Goal: Task Accomplishment & Management: Use online tool/utility

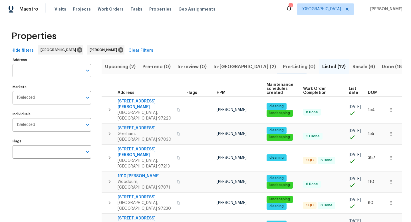
click at [352, 66] on span "Resale (6)" at bounding box center [363, 67] width 23 height 8
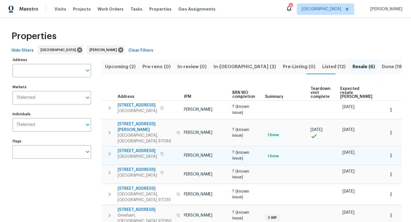
scroll to position [0, 44]
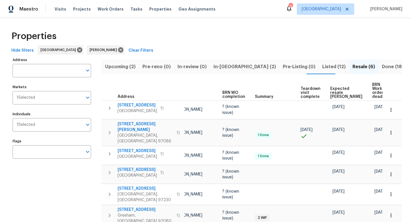
click at [226, 70] on span "In-reno (2)" at bounding box center [244, 67] width 62 height 8
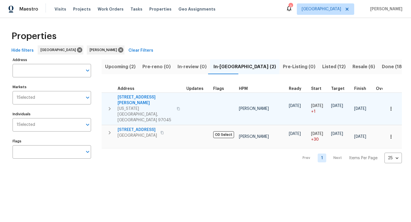
click at [392, 106] on icon "button" at bounding box center [391, 109] width 6 height 6
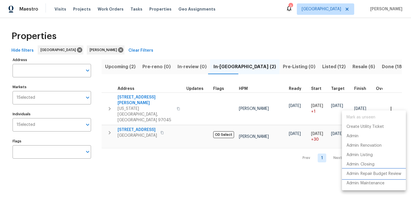
click at [366, 170] on li "Admin: Repair Budget Review" at bounding box center [374, 173] width 64 height 9
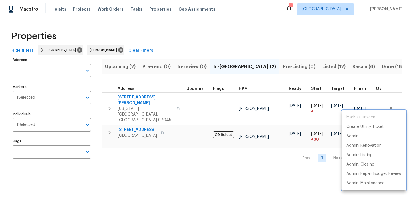
click at [123, 66] on div at bounding box center [205, 111] width 411 height 222
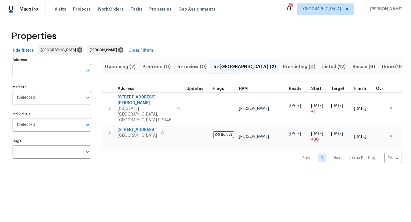
click at [123, 66] on span "Upcoming (2)" at bounding box center [120, 67] width 31 height 8
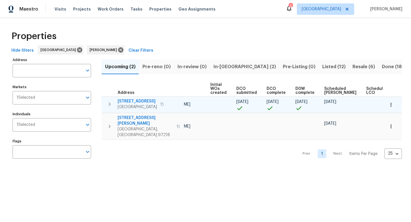
scroll to position [0, 62]
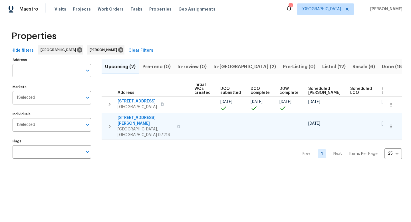
click at [393, 123] on icon "button" at bounding box center [391, 126] width 6 height 6
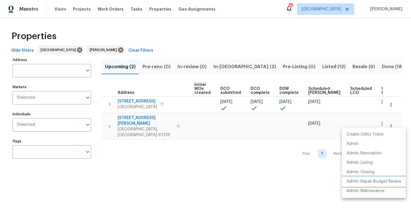
click at [366, 182] on p "Admin: Repair Budget Review" at bounding box center [373, 181] width 55 height 6
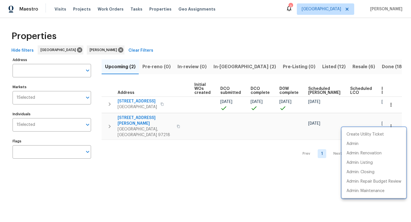
click at [225, 66] on div at bounding box center [205, 111] width 411 height 222
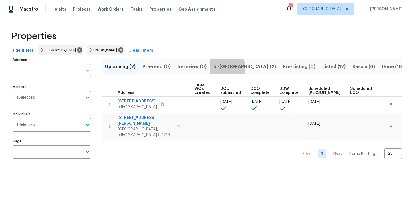
click at [224, 67] on span "In-reno (2)" at bounding box center [244, 67] width 62 height 8
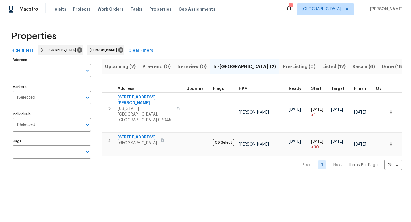
click at [124, 67] on span "Upcoming (2)" at bounding box center [120, 67] width 31 height 8
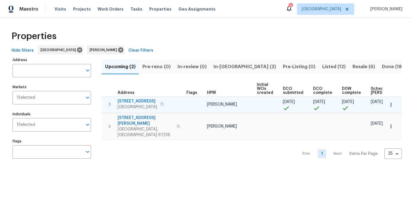
click at [163, 105] on icon "button" at bounding box center [162, 103] width 3 height 3
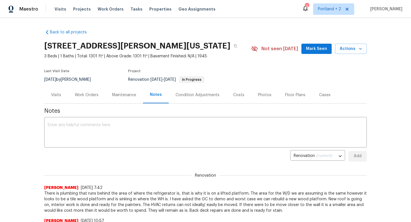
click at [237, 94] on div "Costs" at bounding box center [238, 95] width 11 height 6
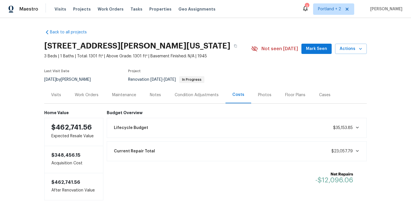
click at [93, 96] on div "Work Orders" at bounding box center [87, 95] width 24 height 6
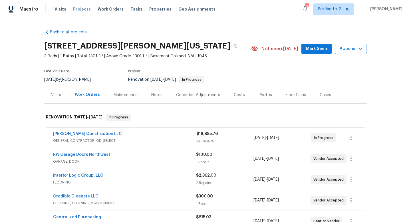
click at [81, 10] on span "Projects" at bounding box center [82, 9] width 18 height 6
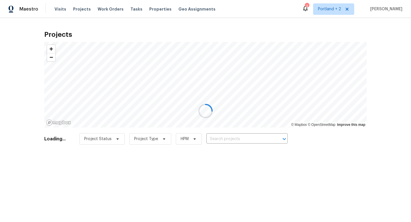
click at [224, 138] on div at bounding box center [205, 111] width 411 height 222
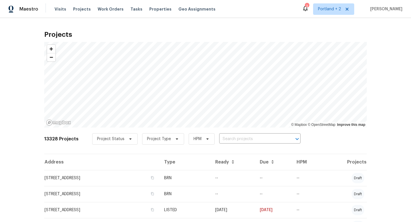
click at [224, 138] on input "text" at bounding box center [251, 139] width 65 height 9
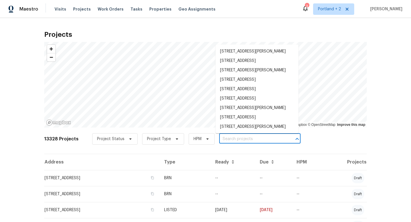
paste input "14308 SE 7th Way Vancouver WA 98683"
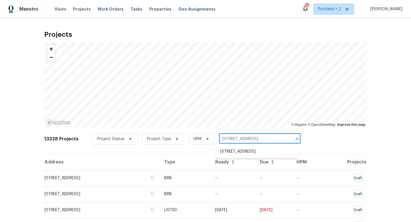
type input "14308 SE 7th Way Vancouver WA 98683"
click at [241, 152] on li "14308 SE 7th Way, Vancouver, WA 98683" at bounding box center [256, 151] width 83 height 9
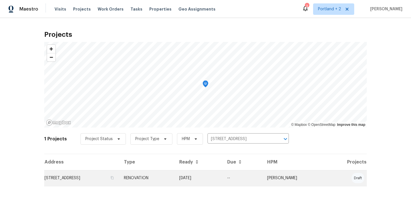
click at [119, 184] on td "14308 SE 7th Way, Vancouver, WA 98683" at bounding box center [81, 178] width 75 height 16
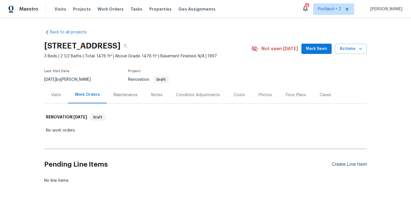
click at [343, 163] on div "Create Line Item" at bounding box center [348, 164] width 35 height 5
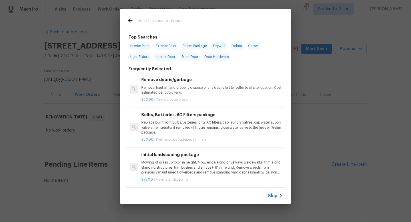
click at [153, 23] on input "text" at bounding box center [197, 21] width 121 height 9
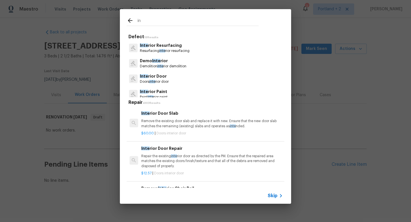
type input "i"
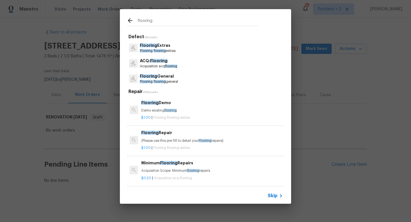
type input "flooring"
click at [170, 81] on p "Flooring flooring general" at bounding box center [159, 81] width 38 height 5
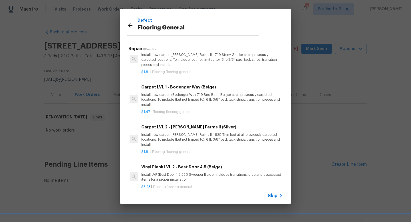
scroll to position [227, 0]
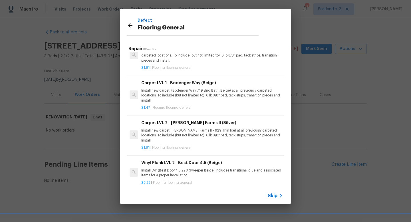
click at [226, 134] on p "Install new carpet (Abshire Farms II - 929 Thin Ice) at all previously carpeted…" at bounding box center [211, 135] width 141 height 15
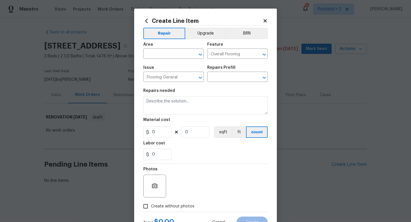
type input "Carpet LVL 2 - Abshire Farms II (Silver) $1.81"
type textarea "Install new carpet (Abshire Farms II - 929 Thin Ice) at all previously carpeted…"
type input "1.81"
type input "1"
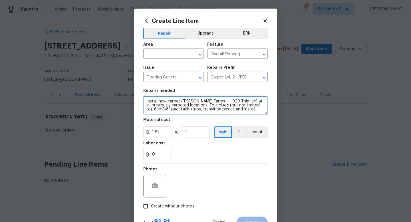
click at [145, 101] on textarea "Install new carpet (Abshire Farms II - 929 Thin Ice) at all previously carpeted…" at bounding box center [205, 105] width 124 height 18
type textarea "Carpet for carpet throughout. Install new carpet (Abshire Farms II - 929 Thin I…"
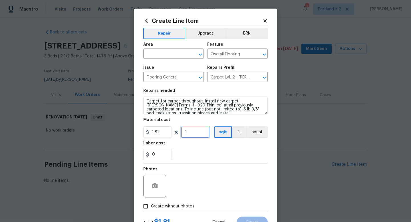
click at [196, 133] on input "1" at bounding box center [195, 131] width 29 height 11
type input "1000"
click at [152, 50] on div "Area" at bounding box center [173, 45] width 60 height 7
click at [152, 54] on input "text" at bounding box center [165, 54] width 44 height 9
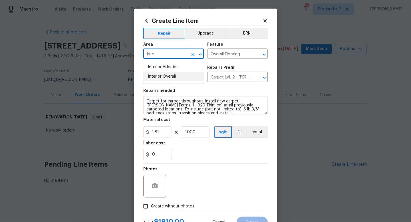
click at [151, 75] on li "Interior Overall" at bounding box center [173, 76] width 60 height 9
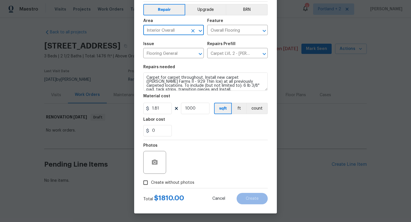
type input "Interior Overall"
click at [147, 184] on input "Create without photos" at bounding box center [145, 182] width 11 height 11
checkbox input "true"
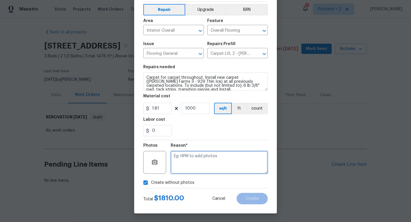
click at [197, 170] on textarea at bounding box center [219, 162] width 97 height 23
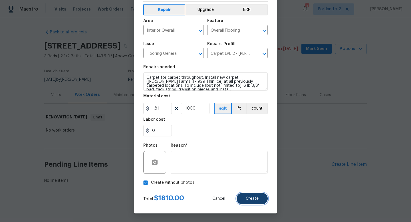
click at [245, 200] on button "Create" at bounding box center [251, 198] width 31 height 11
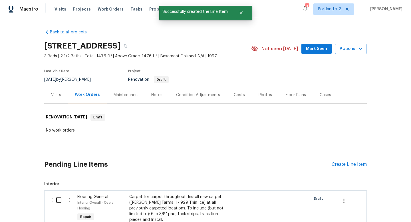
click at [62, 196] on input "checkbox" at bounding box center [61, 200] width 16 height 12
checkbox input "true"
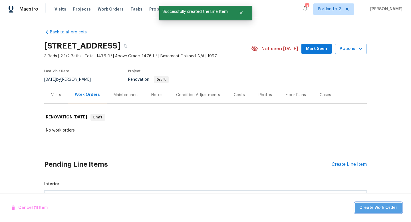
click at [392, 205] on span "Create Work Order" at bounding box center [378, 207] width 38 height 7
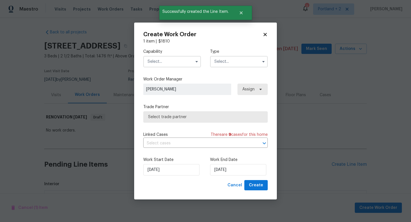
click at [175, 65] on input "text" at bounding box center [172, 61] width 58 height 11
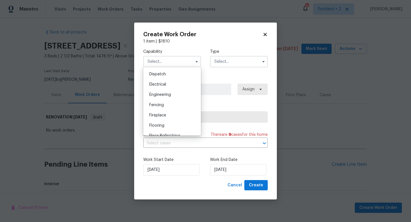
scroll to position [171, 0]
click at [180, 125] on div "Flooring" at bounding box center [172, 124] width 55 height 10
type input "Flooring"
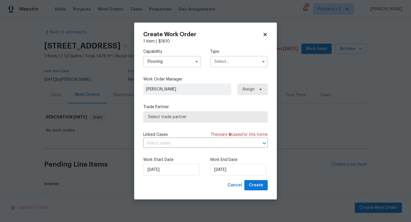
click at [236, 62] on input "text" at bounding box center [239, 61] width 58 height 11
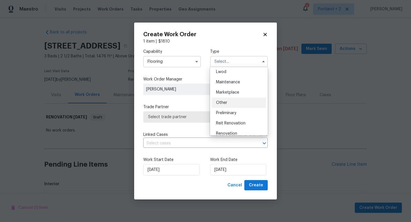
scroll to position [103, 0]
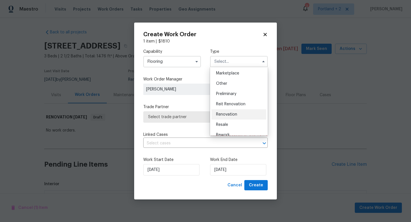
click at [232, 115] on span "Renovation" at bounding box center [226, 114] width 21 height 4
type input "Renovation"
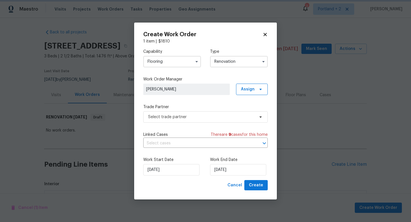
scroll to position [0, 0]
click at [213, 117] on span "Select trade partner" at bounding box center [201, 117] width 106 height 6
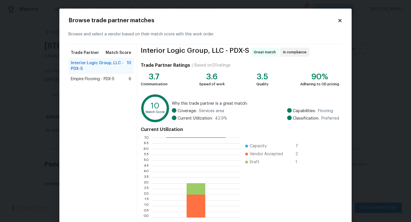
scroll to position [30, 0]
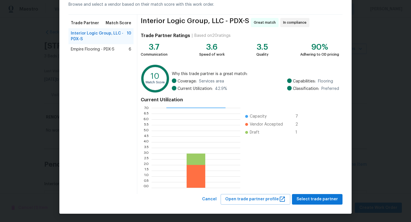
click at [108, 50] on span "Empire Flooring - PDX-S" at bounding box center [93, 49] width 44 height 6
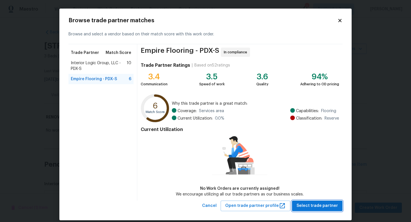
click at [336, 206] on span "Select trade partner" at bounding box center [316, 205] width 41 height 7
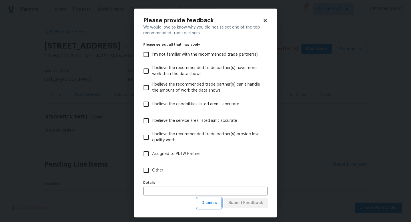
click at [218, 203] on button "Dismiss" at bounding box center [209, 203] width 25 height 11
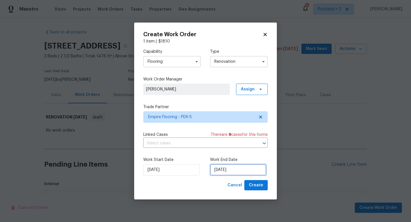
click at [232, 172] on input "8/19/2025" at bounding box center [238, 169] width 56 height 11
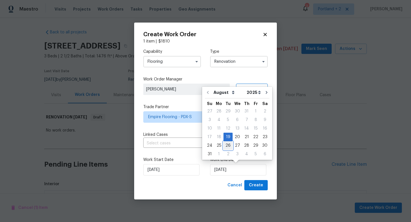
click at [228, 147] on div "26" at bounding box center [227, 145] width 9 height 8
type input "8/26/2025"
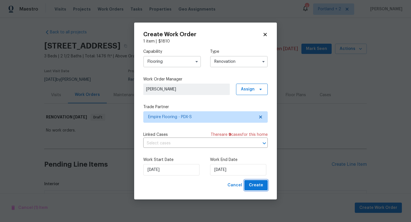
click at [259, 186] on span "Create" at bounding box center [256, 185] width 14 height 7
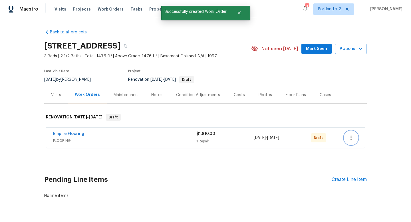
click at [352, 139] on icon "button" at bounding box center [350, 137] width 7 height 7
click at [358, 138] on li "Send to Vendor" at bounding box center [375, 137] width 62 height 9
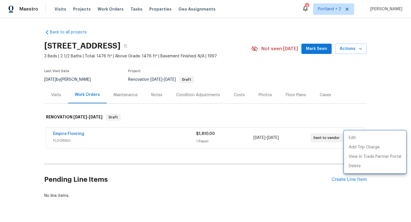
click at [53, 95] on div at bounding box center [205, 111] width 411 height 222
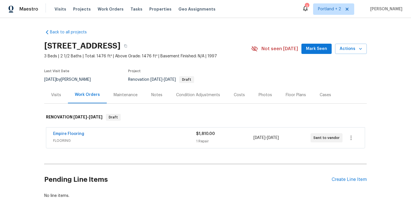
click at [56, 95] on div "Visits" at bounding box center [56, 95] width 10 height 6
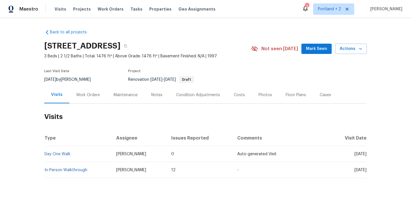
click at [88, 96] on div "Work Orders" at bounding box center [88, 95] width 24 height 6
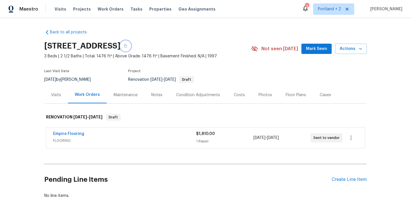
click at [131, 48] on button "button" at bounding box center [125, 46] width 10 height 10
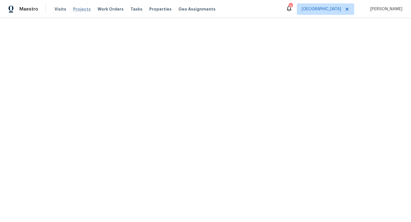
click at [79, 10] on span "Projects" at bounding box center [82, 9] width 18 height 6
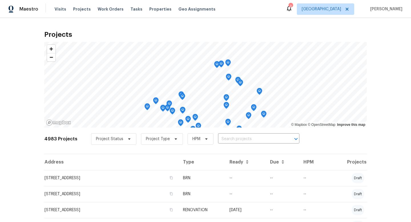
click at [228, 139] on input "text" at bounding box center [250, 139] width 65 height 9
type input "1602"
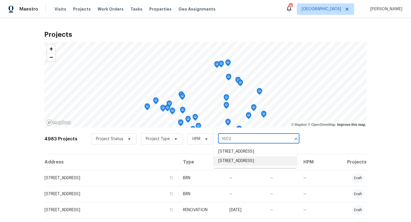
click at [248, 166] on li "1602 NW 119th St, Vancouver, WA 98685" at bounding box center [255, 160] width 83 height 9
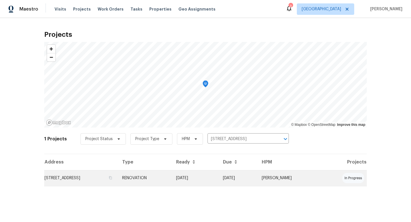
click at [80, 179] on td "1602 NW 119th St, Vancouver, WA 98685" at bounding box center [80, 178] width 73 height 16
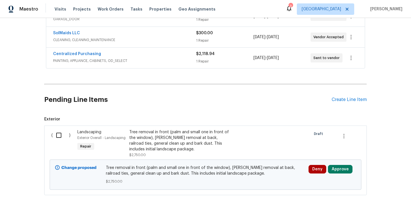
scroll to position [196, 0]
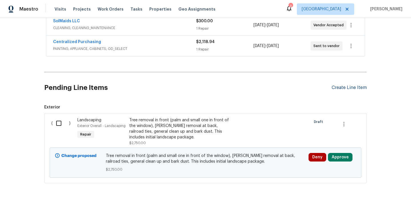
click at [343, 85] on div "Create Line Item" at bounding box center [348, 87] width 35 height 5
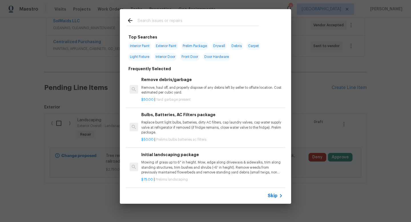
click at [172, 25] on input "text" at bounding box center [197, 21] width 121 height 9
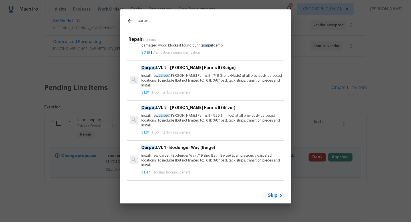
scroll to position [0, 0]
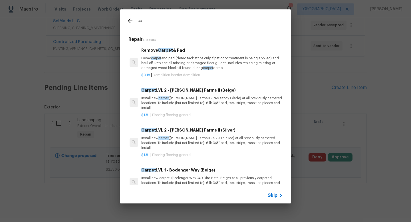
type input "c"
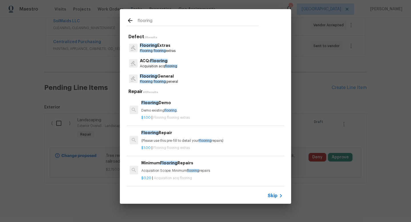
type input "flooring"
click at [174, 80] on p "Flooring flooring general" at bounding box center [159, 81] width 38 height 5
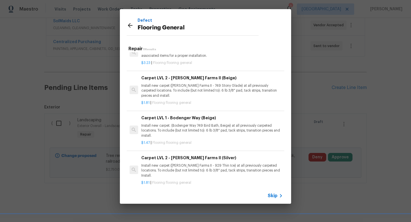
scroll to position [1, 0]
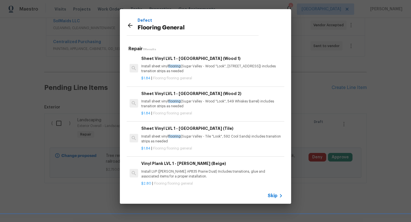
click at [132, 25] on icon at bounding box center [130, 25] width 5 height 5
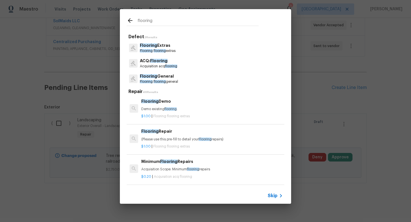
click at [148, 20] on input "flooring" at bounding box center [197, 21] width 121 height 9
click at [161, 26] on div "flooring" at bounding box center [192, 20] width 145 height 23
drag, startPoint x: 161, startPoint y: 24, endPoint x: 113, endPoint y: 14, distance: 49.0
click at [113, 14] on div "flooring Defect 3 Results Flooring Extras Flooring flooring extras ACQ: Floorin…" at bounding box center [205, 106] width 411 height 213
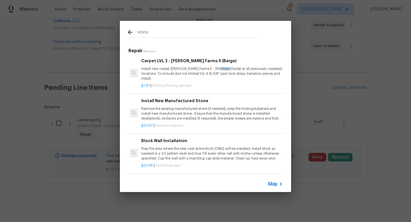
type input "stony"
click at [221, 75] on p "Install new carpet (Abshire Farms II - 749 Stony Glade) at all previously carpe…" at bounding box center [211, 73] width 141 height 15
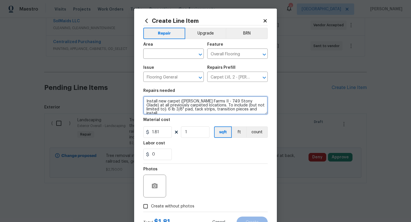
click at [145, 99] on textarea "Install new carpet (Abshire Farms II - 749 Stony Glade) at all previously carpe…" at bounding box center [205, 105] width 124 height 18
type textarea "As per estimate received, carpet to be installed in bedrooms and closets. Insta…"
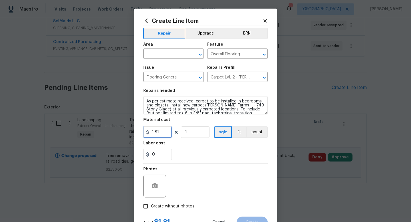
drag, startPoint x: 164, startPoint y: 130, endPoint x: 132, endPoint y: 129, distance: 31.4
click at [134, 129] on div "Create Line Item Repair Upgrade BRN Area ​ Feature Overall Flooring ​ Issue Flo…" at bounding box center [205, 123] width 143 height 228
paste input "text"
click at [164, 134] on input "0" at bounding box center [157, 131] width 29 height 11
type input "3283.08"
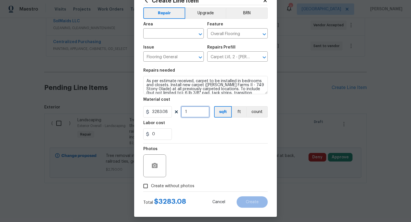
scroll to position [24, 0]
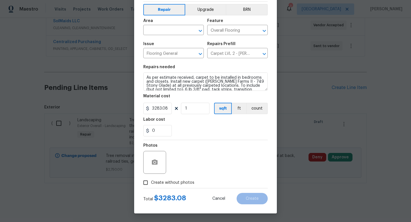
click at [144, 184] on input "Create without photos" at bounding box center [145, 182] width 11 height 11
checkbox input "true"
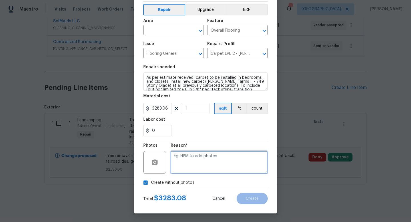
click at [220, 158] on textarea at bounding box center [219, 162] width 97 height 23
click at [154, 31] on input "text" at bounding box center [165, 30] width 44 height 9
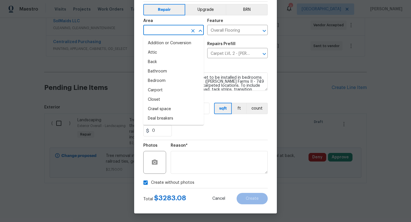
type input "U"
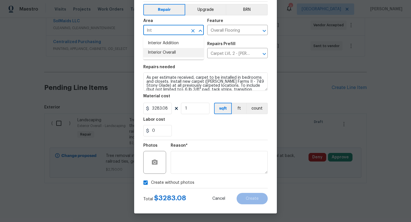
click at [158, 51] on li "Interior Overall" at bounding box center [173, 52] width 60 height 9
type input "Interior Overall"
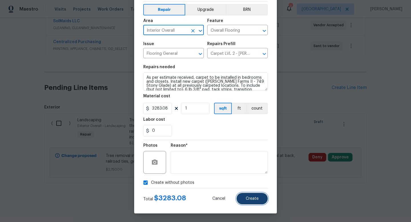
click at [259, 201] on button "Create" at bounding box center [251, 198] width 31 height 11
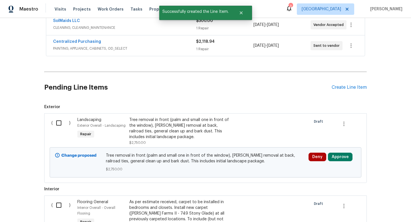
scroll to position [262, 0]
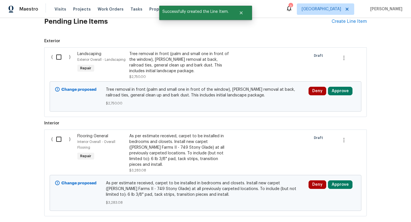
click at [61, 136] on input "checkbox" at bounding box center [61, 139] width 16 height 12
checkbox input "true"
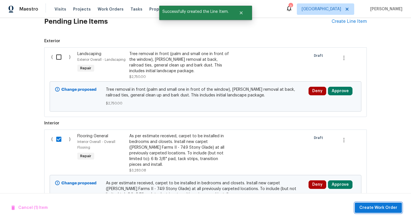
click at [383, 207] on span "Create Work Order" at bounding box center [378, 207] width 38 height 7
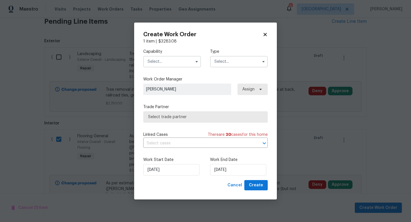
click at [166, 62] on input "text" at bounding box center [172, 61] width 58 height 11
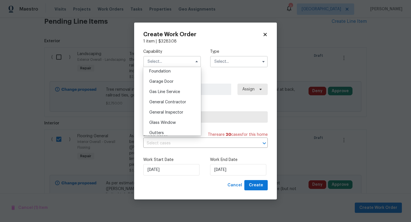
scroll to position [245, 0]
click at [185, 103] on span "General Contractor" at bounding box center [167, 101] width 37 height 4
type input "General Contractor"
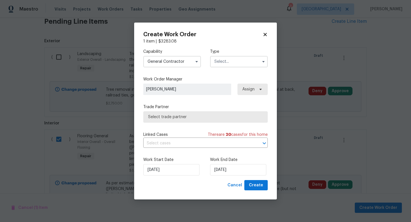
click at [222, 58] on input "text" at bounding box center [239, 61] width 58 height 11
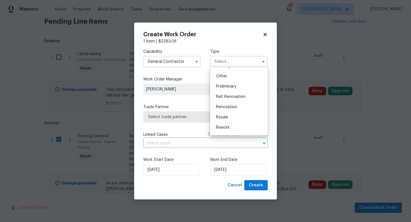
scroll to position [113, 0]
click at [231, 103] on span "Renovation" at bounding box center [226, 105] width 21 height 4
type input "Renovation"
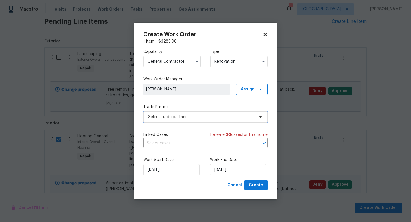
click at [220, 119] on span "Select trade partner" at bounding box center [201, 117] width 106 height 6
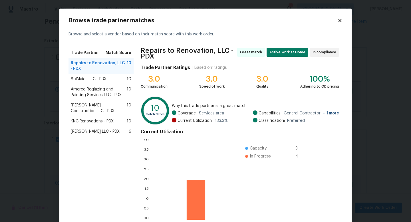
scroll to position [80, 89]
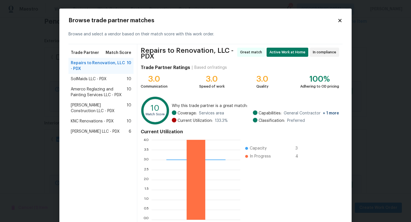
click at [340, 22] on icon at bounding box center [339, 20] width 5 height 5
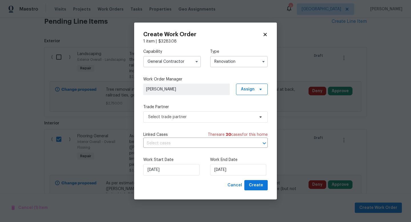
click at [178, 61] on input "General Contractor" at bounding box center [172, 61] width 58 height 11
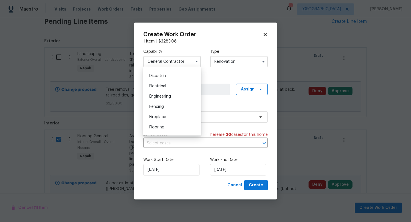
scroll to position [181, 0]
click at [175, 115] on div "Flooring" at bounding box center [172, 114] width 55 height 10
type input "Flooring"
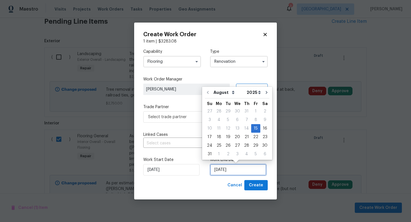
click at [228, 170] on input "[DATE]" at bounding box center [238, 169] width 56 height 11
click at [264, 91] on icon "Go to next month" at bounding box center [266, 92] width 5 height 5
type input "9/15/2025"
select select "8"
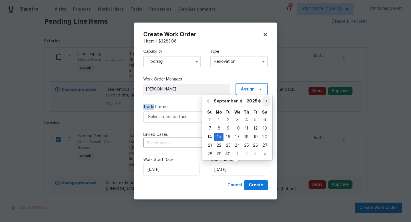
click at [263, 91] on span "Assign" at bounding box center [252, 89] width 32 height 11
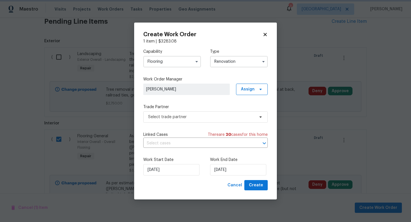
click at [186, 125] on div "Capability Flooring Type Renovation Work Order Manager Karen Mattingley Assign …" at bounding box center [205, 112] width 124 height 136
click at [228, 174] on input "9/15/2025" at bounding box center [238, 169] width 56 height 11
select select "8"
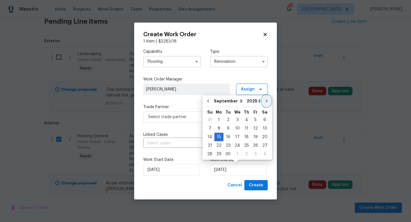
click at [264, 101] on icon "Go to next month" at bounding box center [266, 101] width 5 height 5
type input "10/15/2025"
select select "9"
click at [253, 152] on div "31" at bounding box center [255, 154] width 9 height 8
type input "[DATE]"
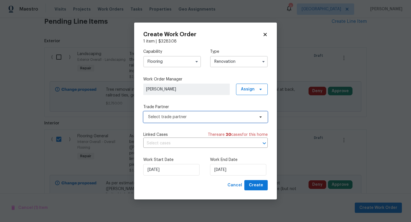
click at [208, 116] on span "Select trade partner" at bounding box center [201, 117] width 106 height 6
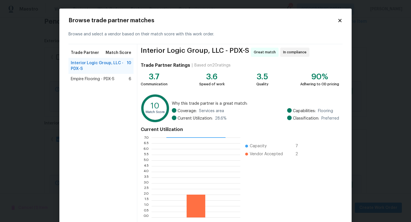
scroll to position [30, 0]
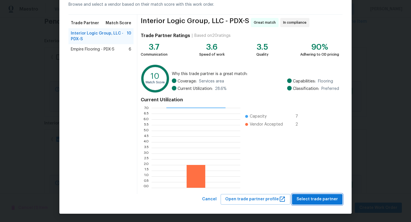
click at [328, 200] on span "Select trade partner" at bounding box center [316, 199] width 41 height 7
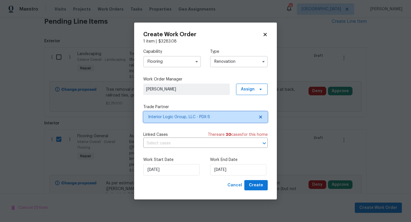
scroll to position [0, 0]
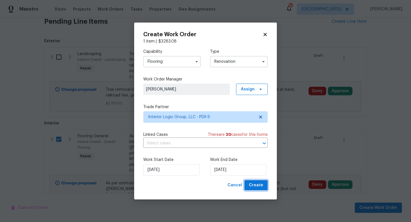
click at [251, 183] on span "Create" at bounding box center [256, 185] width 14 height 7
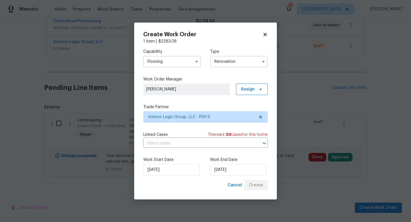
scroll to position [217, 0]
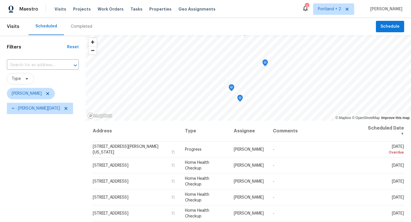
scroll to position [35, 0]
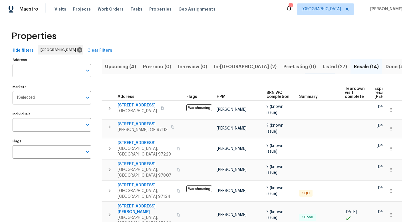
scroll to position [0, 44]
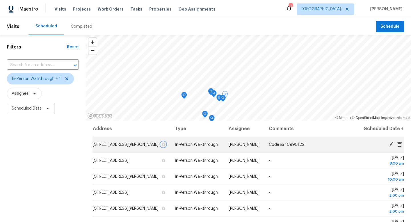
click at [166, 147] on button "button" at bounding box center [163, 144] width 5 height 5
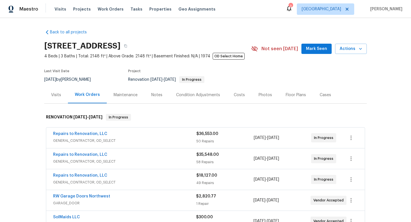
click at [101, 173] on span "Repairs to Renovation, LLC" at bounding box center [80, 176] width 54 height 6
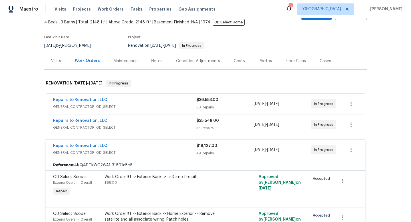
scroll to position [40, 0]
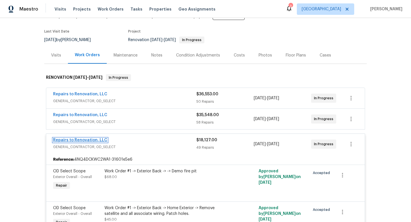
click at [72, 140] on link "Repairs to Renovation, LLC" at bounding box center [80, 140] width 54 height 4
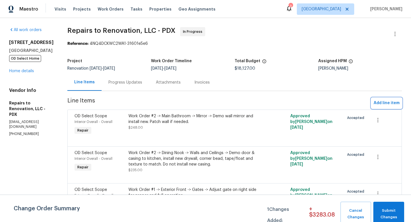
click at [391, 101] on span "Add line item" at bounding box center [386, 103] width 26 height 7
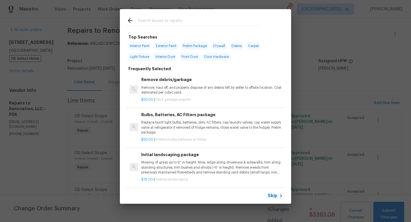
click at [159, 21] on input "text" at bounding box center [197, 21] width 121 height 9
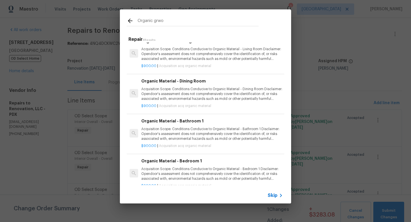
scroll to position [58, 0]
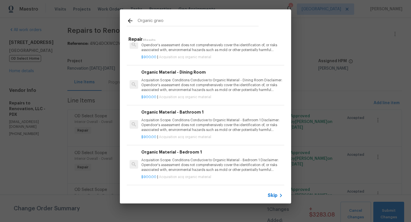
type input "Organic grwo"
click at [203, 154] on h6 "Organic Material - Bedroom 1" at bounding box center [211, 152] width 141 height 6
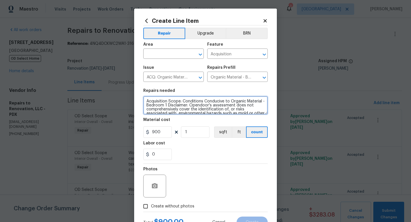
scroll to position [8, 0]
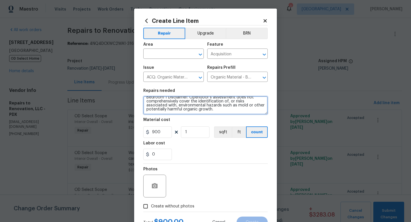
drag, startPoint x: 146, startPoint y: 101, endPoint x: 258, endPoint y: 124, distance: 114.4
click at [258, 124] on section "Repairs needed Acquisition Scope: Conditions Conducive to Organic Material - Be…" at bounding box center [205, 124] width 124 height 78
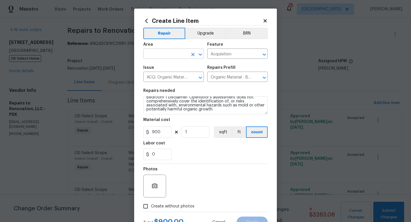
click at [170, 56] on input "text" at bounding box center [165, 54] width 44 height 9
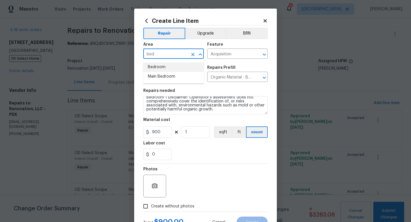
click at [174, 67] on li "Bedroom" at bounding box center [173, 66] width 60 height 9
type input "Bedroom"
click at [222, 55] on input "Acquisition" at bounding box center [229, 54] width 44 height 9
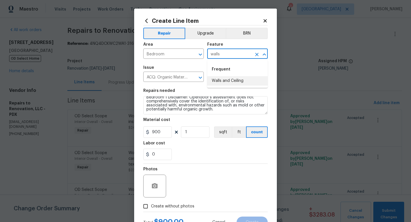
click at [228, 79] on li "Walls and Ceiling" at bounding box center [237, 80] width 60 height 9
type input "Walls and Ceiling"
click at [178, 78] on input "ACQ: Organic Material" at bounding box center [165, 77] width 44 height 9
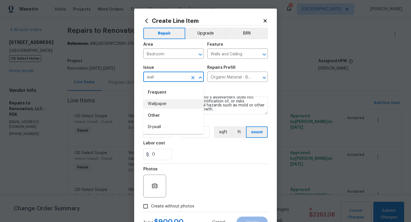
click at [156, 129] on li "Drywall" at bounding box center [173, 126] width 60 height 9
type input "Drywall"
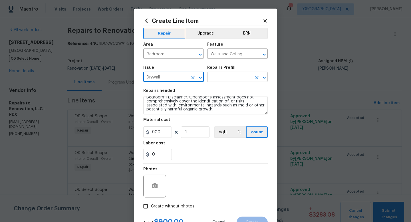
type input "Drywall"
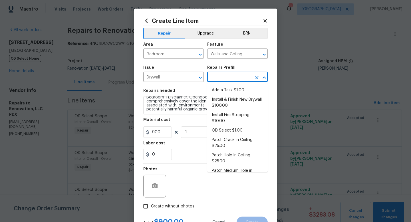
click at [240, 74] on input "text" at bounding box center [229, 77] width 44 height 9
click at [237, 88] on li "Add a Task $1.00" at bounding box center [237, 90] width 60 height 9
type input "Add a Task $1.00"
type textarea "HPM to detail"
type input "1"
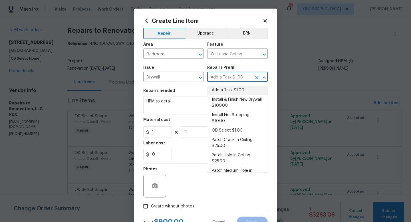
scroll to position [0, 0]
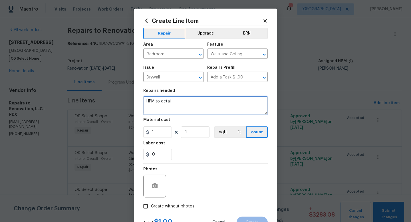
drag, startPoint x: 193, startPoint y: 104, endPoint x: 124, endPoint y: 95, distance: 69.8
click at [124, 95] on div "Create Line Item Repair Upgrade BRN Area Bedroom ​ Feature Walls and Ceiling ​ …" at bounding box center [205, 111] width 411 height 222
type textarea "R"
drag, startPoint x: 179, startPoint y: 102, endPoint x: 126, endPoint y: 100, distance: 53.1
click at [126, 101] on div "Create Line Item Repair Upgrade BRN Area Bedroom ​ Feature Walls and Ceiling ​ …" at bounding box center [205, 111] width 411 height 222
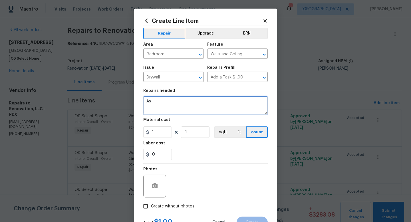
type textarea "A"
paste textarea "A section of drywall was removed to cap off a water line that appears to have b…"
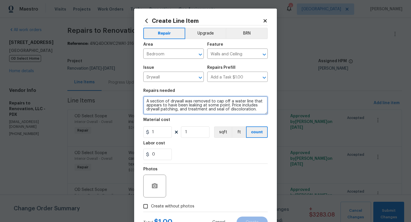
type textarea "A section of drywall was removed to cap off a water line that appears to have b…"
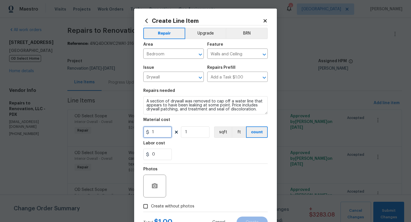
click at [165, 135] on input "1" at bounding box center [157, 131] width 29 height 11
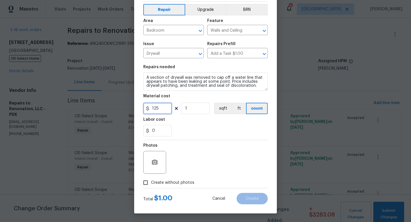
type input "125"
click at [146, 182] on input "Create without photos" at bounding box center [145, 182] width 11 height 11
checkbox input "true"
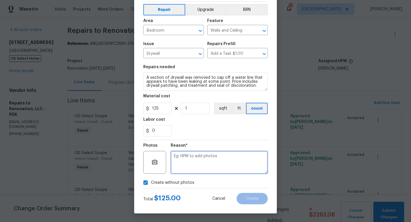
click at [194, 167] on textarea at bounding box center [219, 162] width 97 height 23
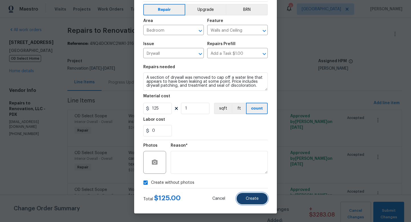
click at [260, 200] on button "Create" at bounding box center [251, 198] width 31 height 11
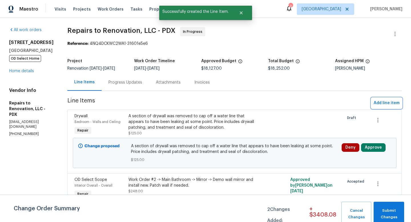
click at [387, 104] on span "Add line item" at bounding box center [386, 103] width 26 height 7
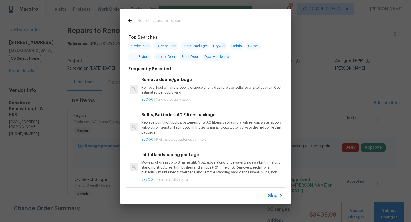
click at [173, 19] on input "text" at bounding box center [197, 21] width 121 height 9
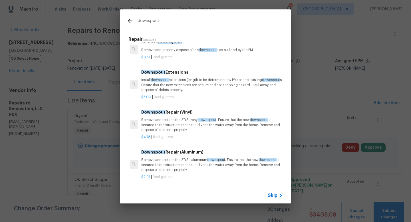
scroll to position [0, 0]
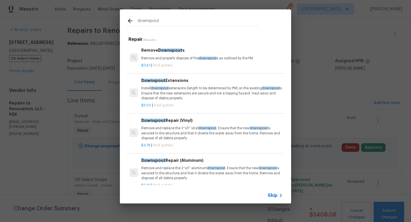
type input "downspout"
click at [197, 97] on p "Install downspout extensions (length to be determined by PM) on the existing do…" at bounding box center [211, 93] width 141 height 15
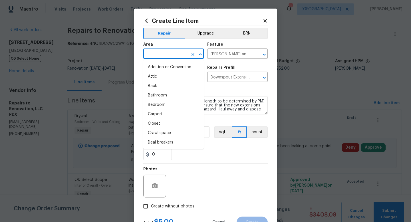
click at [173, 57] on input "text" at bounding box center [165, 54] width 44 height 9
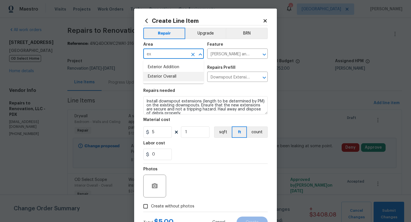
click at [167, 80] on li "Exterior Overall" at bounding box center [173, 76] width 60 height 9
type input "Exterior Overall"
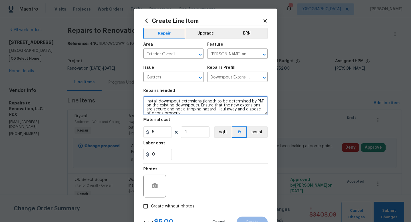
scroll to position [4, 0]
drag, startPoint x: 145, startPoint y: 101, endPoint x: 209, endPoint y: 121, distance: 67.5
click at [209, 121] on section "Repairs needed Install downspout extensions (length to be determined by PM) on …" at bounding box center [205, 124] width 124 height 78
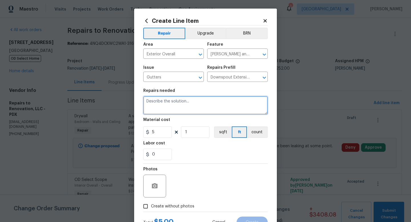
scroll to position [0, 0]
paste textarea "Clean out drainage lines from all debris. Repair or replace any leaking connect…"
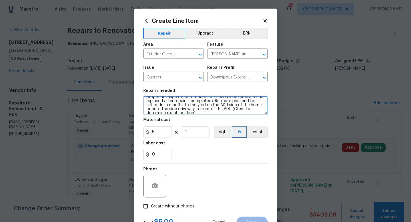
scroll to position [16, 0]
type textarea "Clean out drainage lines from all debris. Repair or replace any leaking connect…"
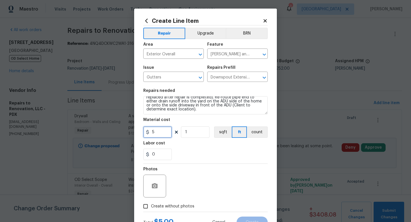
click at [161, 132] on input "5" at bounding box center [157, 131] width 29 height 11
type input "745"
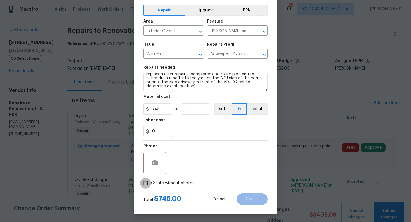
click at [148, 186] on input "Create without photos" at bounding box center [145, 183] width 11 height 11
checkbox input "true"
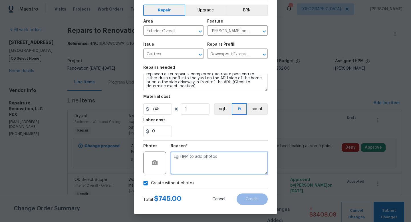
click at [192, 162] on textarea at bounding box center [219, 162] width 97 height 23
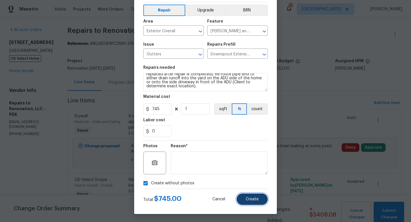
click at [252, 201] on span "Create" at bounding box center [251, 199] width 13 height 4
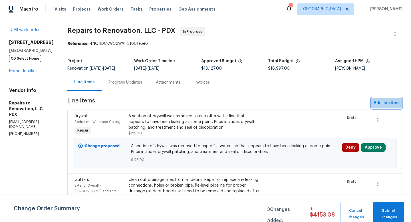
click at [393, 100] on span "Add line item" at bounding box center [386, 103] width 26 height 7
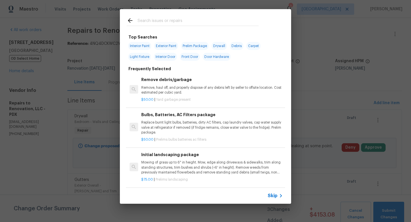
click at [190, 20] on input "text" at bounding box center [197, 21] width 121 height 9
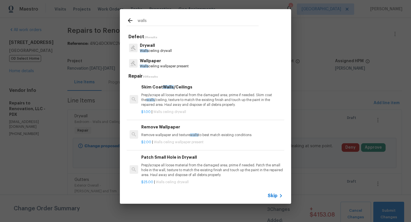
type input "walls"
click at [158, 52] on p "Walls ceiling drywall" at bounding box center [156, 50] width 32 height 5
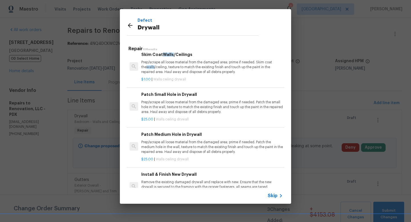
scroll to position [0, 0]
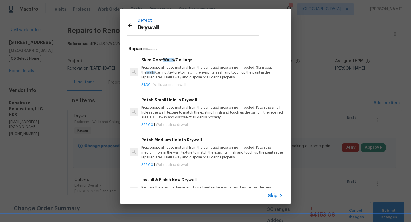
click at [127, 27] on icon at bounding box center [130, 25] width 7 height 7
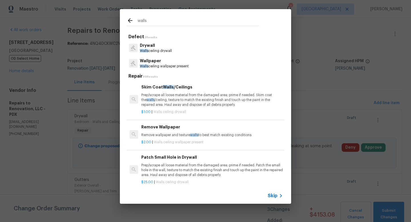
click at [151, 22] on input "walls" at bounding box center [197, 21] width 121 height 9
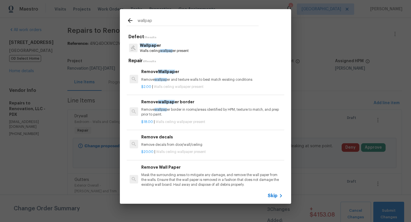
type input "wallpap"
click at [167, 52] on span "wallpap" at bounding box center [166, 50] width 13 height 3
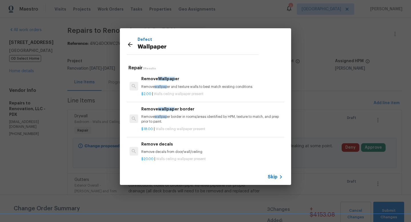
click at [202, 90] on div "$2.00 | Walls ceiling wallpaper present" at bounding box center [211, 92] width 141 height 7
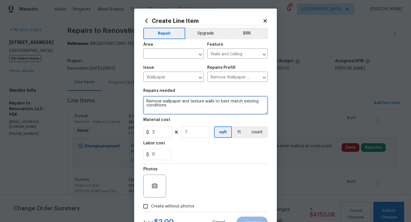
drag, startPoint x: 178, startPoint y: 108, endPoint x: 116, endPoint y: 96, distance: 62.7
click at [116, 96] on div "Create Line Item Repair Upgrade BRN Area ​ Feature Walls and Ceiling ​ Issue Wa…" at bounding box center [205, 111] width 411 height 222
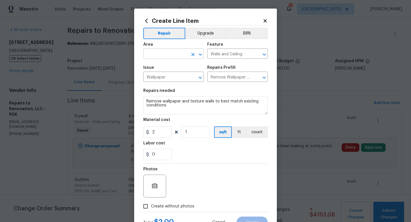
click at [171, 54] on input "text" at bounding box center [165, 54] width 44 height 9
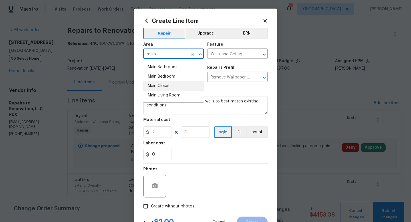
click at [177, 78] on li "Main Bedroom" at bounding box center [173, 76] width 60 height 9
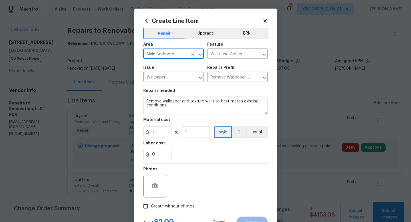
type input "Main Bedroom"
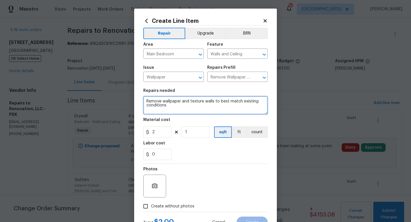
drag, startPoint x: 144, startPoint y: 99, endPoint x: 194, endPoint y: 111, distance: 51.3
click at [194, 111] on textarea "Remove wallpaper and texture walls to best match existing conditions" at bounding box center [205, 105] width 124 height 18
click at [145, 103] on textarea "At main bedroom where painted over and textured wall paper was found" at bounding box center [205, 105] width 124 height 18
click at [182, 110] on textarea "C/O: At main bedroom where painted over and textured wall paper was found" at bounding box center [205, 105] width 124 height 18
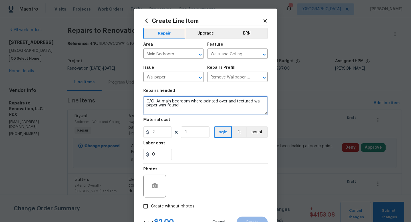
paste textarea "Strip the painted wallpaper, touch up and retexture walls as needed before re-p…"
type textarea "C/O: At main bedroom where painted over and textured wall paper was found; Stri…"
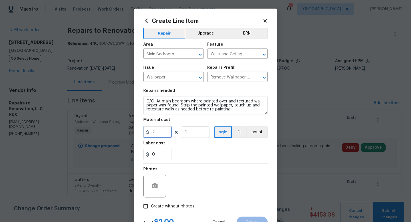
click at [158, 131] on input "2" at bounding box center [157, 131] width 29 height 11
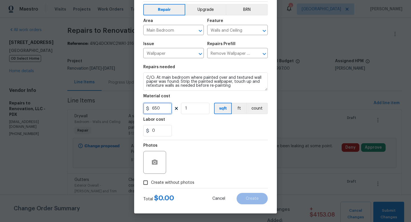
type input "650"
click at [149, 179] on input "Create without photos" at bounding box center [145, 182] width 11 height 11
checkbox input "true"
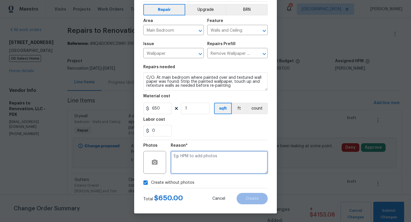
click at [206, 166] on textarea at bounding box center [219, 162] width 97 height 23
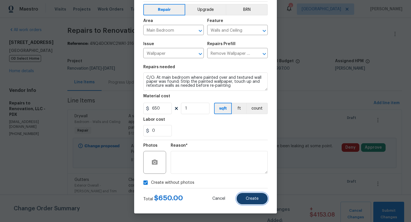
click at [249, 198] on span "Create" at bounding box center [251, 198] width 13 height 4
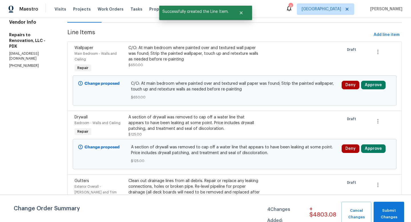
scroll to position [77, 0]
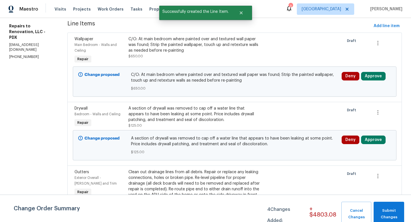
click at [191, 119] on div "A section of drywall was removed to cap off a water line that appears to have b…" at bounding box center [193, 113] width 131 height 17
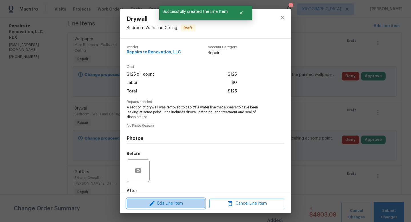
click at [179, 205] on span "Edit Line Item" at bounding box center [165, 203] width 75 height 7
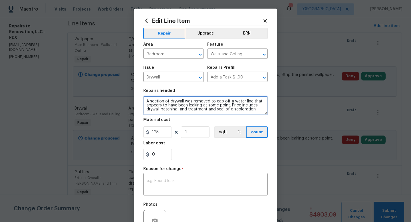
click at [145, 101] on textarea "A section of drywall was removed to cap off a water line that appears to have b…" at bounding box center [205, 105] width 124 height 18
type textarea "C/O: A section of drywall was removed to cap off a water line that appears to h…"
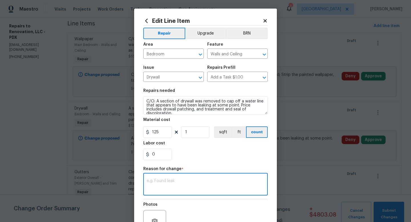
click at [178, 182] on textarea at bounding box center [205, 185] width 117 height 12
drag, startPoint x: 206, startPoint y: 180, endPoint x: 76, endPoint y: 175, distance: 130.1
click at [76, 175] on div "Edit Line Item Repair Upgrade BRN Area Bedroom ​ Feature Walls and Ceiling ​ Is…" at bounding box center [205, 111] width 411 height 222
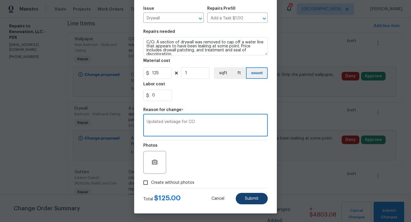
type textarea "Updated verbiage for CO"
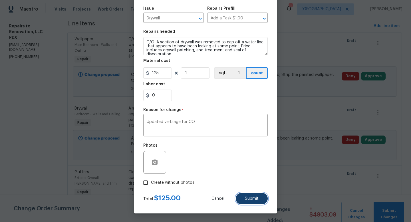
click at [246, 195] on button "Submit" at bounding box center [252, 198] width 32 height 11
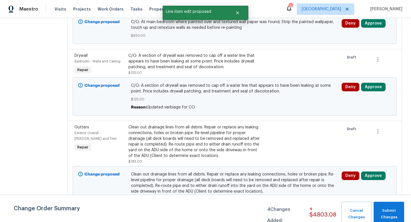
scroll to position [133, 0]
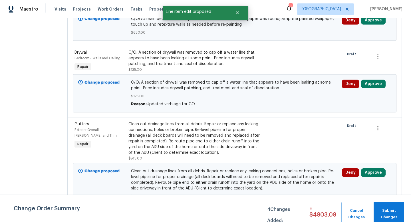
click at [206, 137] on div "Clean out drainage lines from all debris. Repair or replace any leaking connect…" at bounding box center [193, 138] width 131 height 34
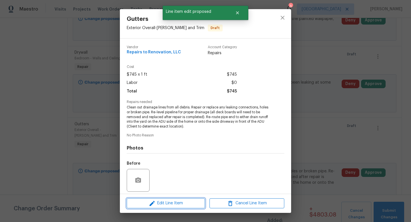
click at [174, 202] on span "Edit Line Item" at bounding box center [165, 203] width 75 height 7
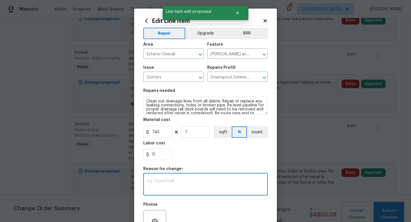
click at [158, 184] on textarea at bounding box center [205, 185] width 117 height 12
paste textarea "Updated verbiage for CO"
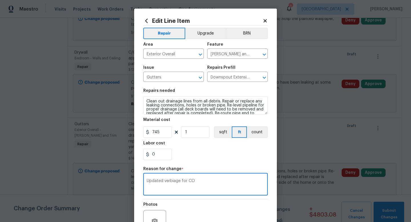
type textarea "Updated verbiage for CO"
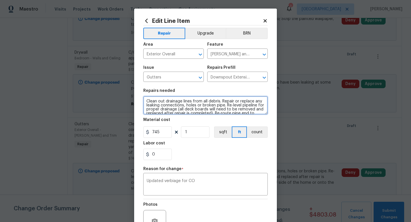
click at [147, 100] on textarea "Clean out drainage lines from all debris. Repair or replace any leaking connect…" at bounding box center [205, 105] width 124 height 18
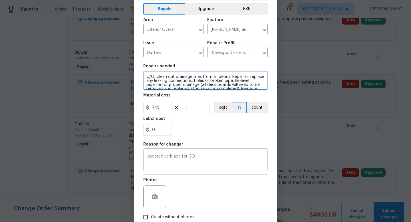
scroll to position [52, 0]
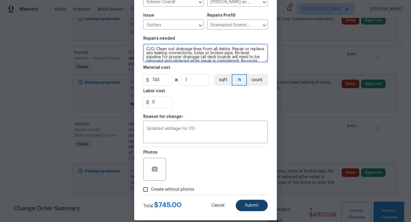
type textarea "C/O: Clean out drainage lines from all debris. Repair or replace any leaking co…"
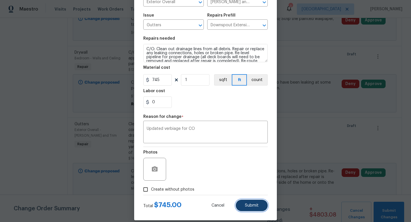
click at [253, 203] on span "Submit" at bounding box center [252, 205] width 14 height 4
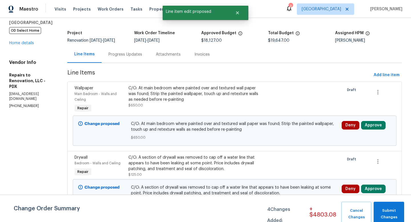
scroll to position [155, 0]
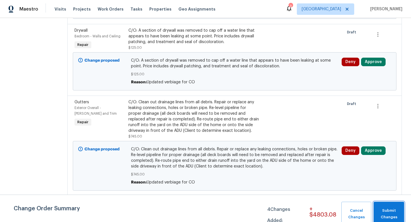
click at [388, 208] on span "Submit Changes" at bounding box center [388, 213] width 25 height 13
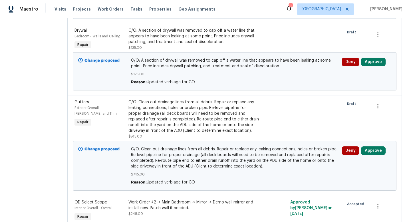
scroll to position [0, 0]
